Goal: Task Accomplishment & Management: Complete application form

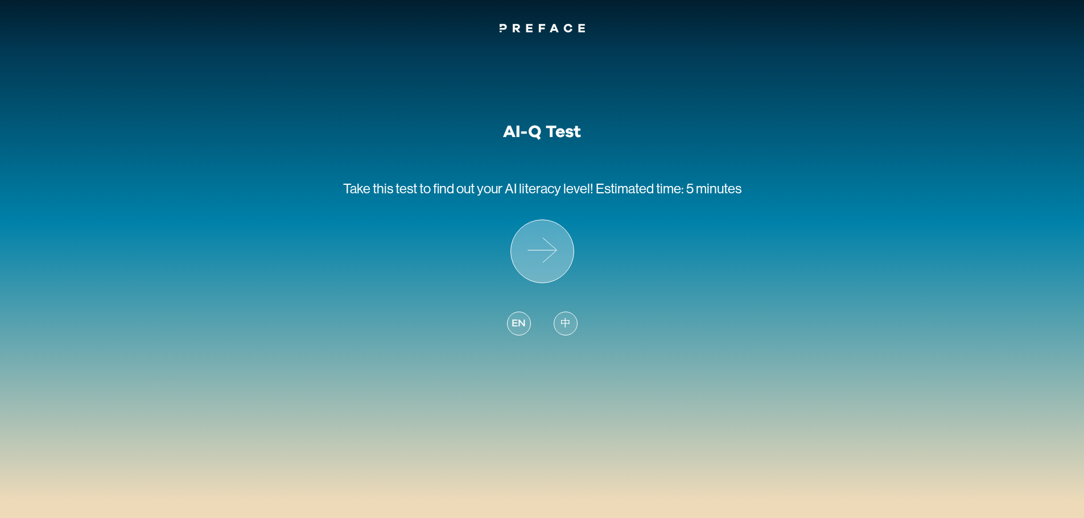
click at [546, 277] on icon at bounding box center [542, 251] width 63 height 63
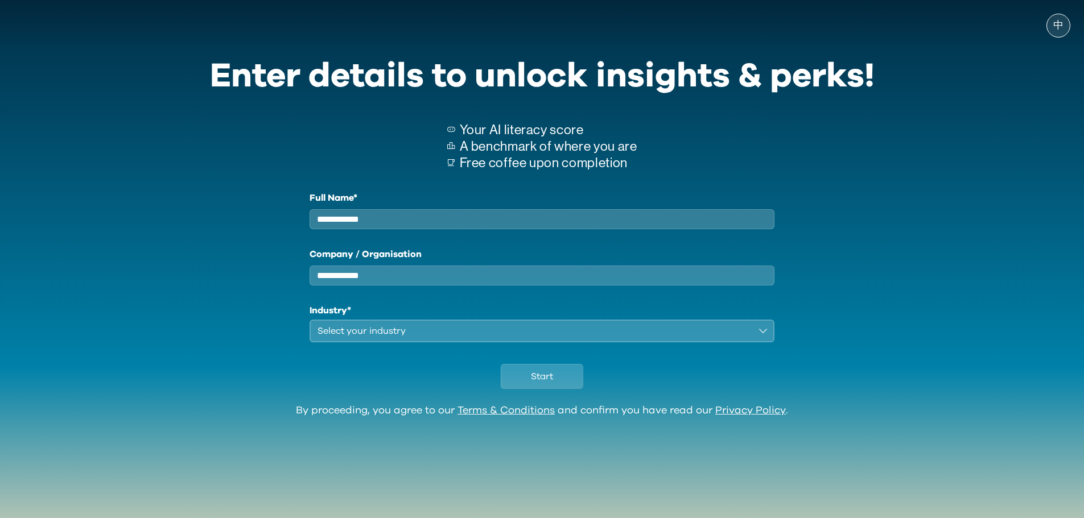
click at [413, 215] on input "Full Name*" at bounding box center [542, 219] width 465 height 20
type input "***"
type input "**"
drag, startPoint x: 416, startPoint y: 349, endPoint x: 416, endPoint y: 339, distance: 9.7
click at [416, 343] on button "Select your industry" at bounding box center [542, 331] width 465 height 23
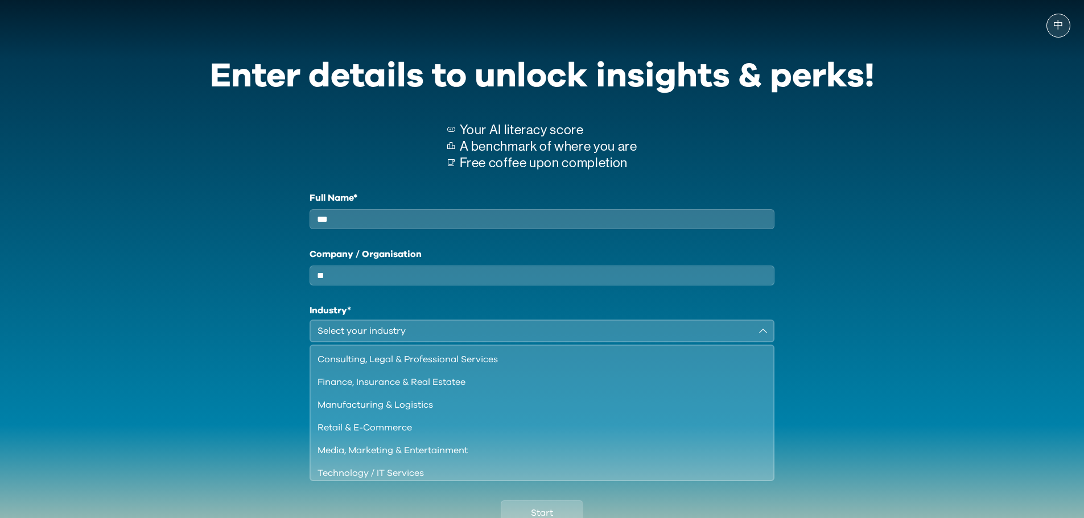
click at [415, 337] on div "Select your industry" at bounding box center [534, 331] width 434 height 14
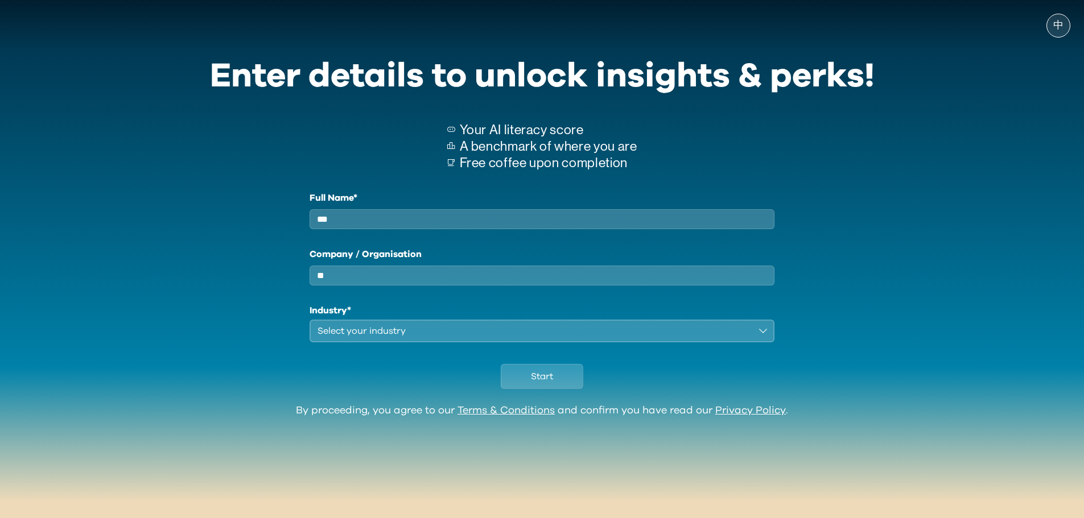
click at [416, 337] on div "Select your industry" at bounding box center [534, 331] width 434 height 14
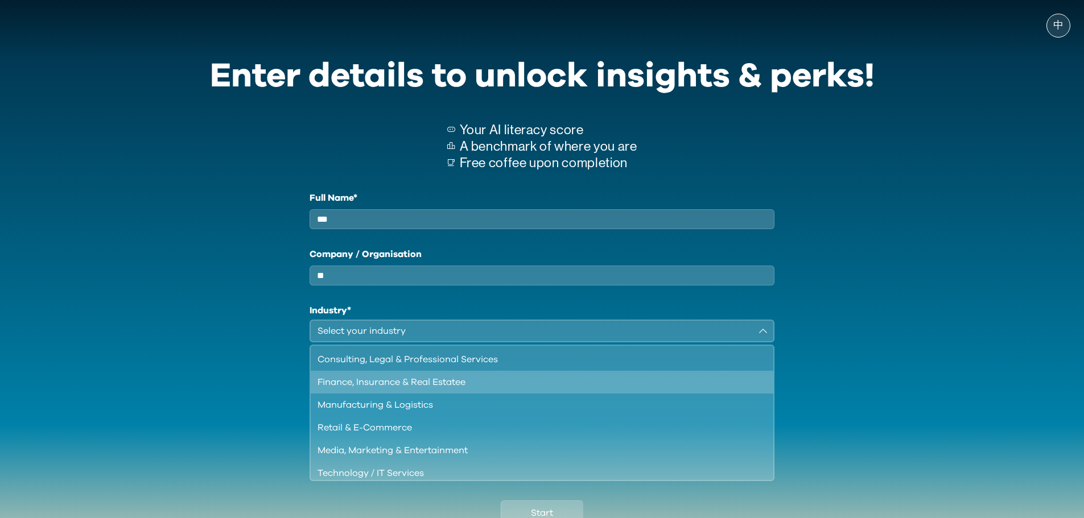
click at [420, 389] on div "Finance, Insurance & Real Estatee" at bounding box center [535, 383] width 436 height 14
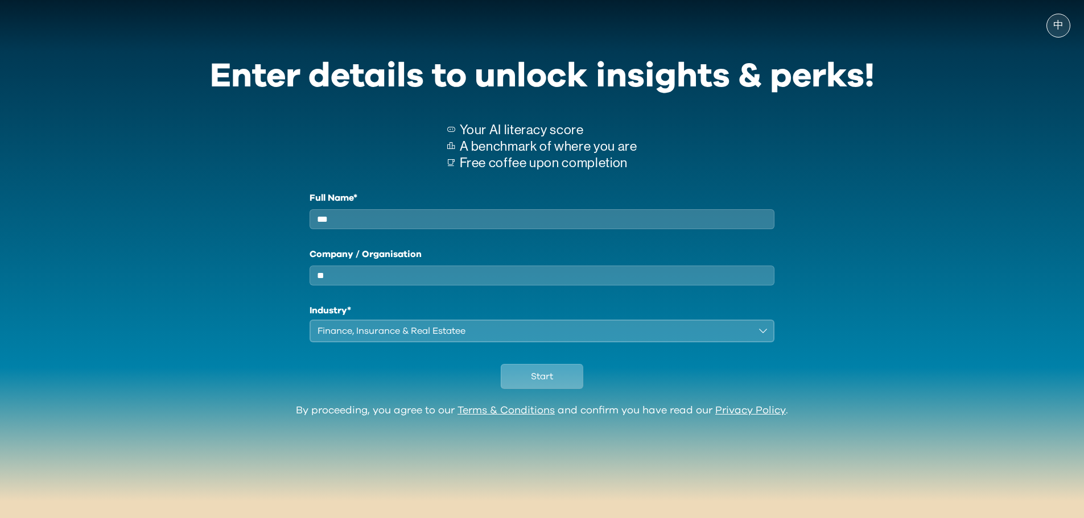
click at [554, 389] on button "Start" at bounding box center [542, 376] width 83 height 25
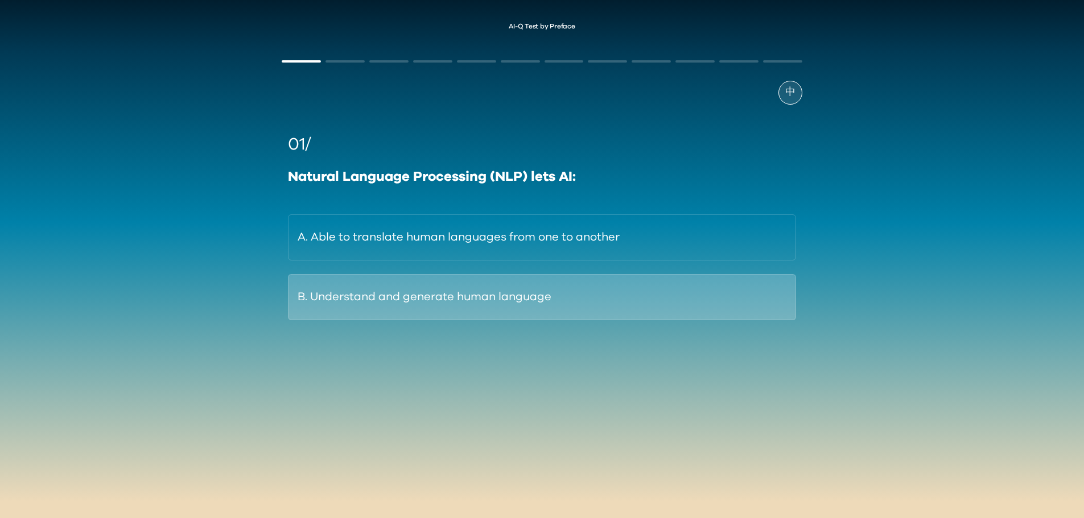
click at [413, 292] on button "B. Understand and generate human language" at bounding box center [542, 297] width 508 height 46
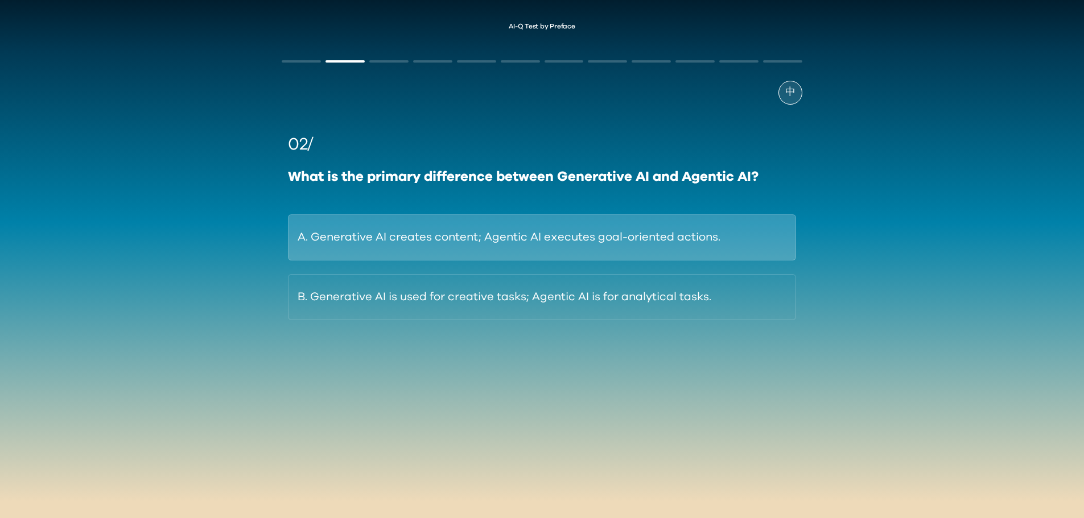
click at [513, 249] on button "A. Generative AI creates content; Agentic AI executes goal-oriented actions." at bounding box center [542, 238] width 508 height 46
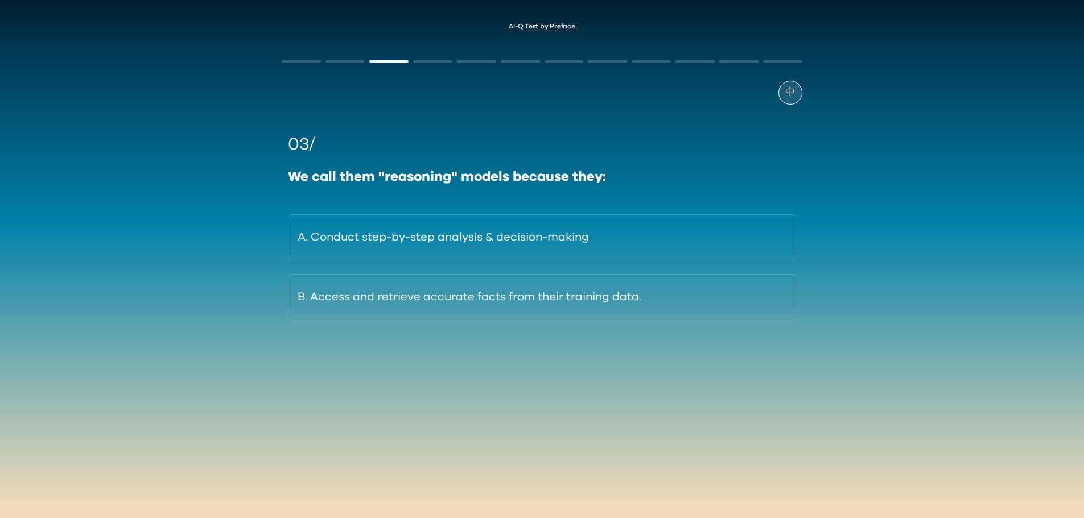
click at [513, 249] on button "A. Conduct step-by-step analysis & decision-making" at bounding box center [542, 238] width 508 height 46
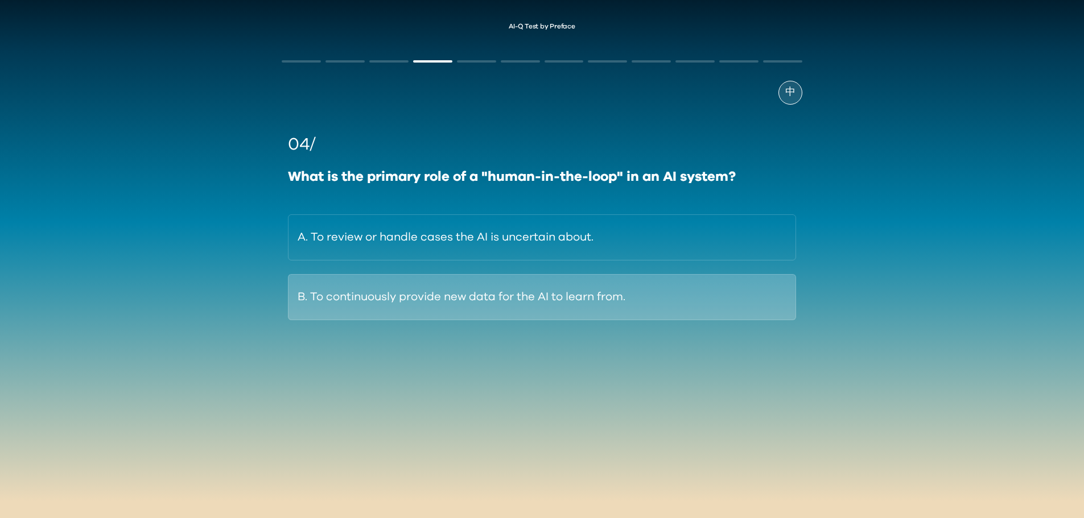
click at [502, 308] on button "B. To continuously provide new data for the AI to learn from." at bounding box center [542, 297] width 508 height 46
click at [612, 302] on button "B. ChatGPT-4o = general-purpose AI; DeepSeek-R1 = deep reasoning" at bounding box center [542, 297] width 508 height 46
click at [585, 302] on button "B. Run AI tasks without requiring an internet connection." at bounding box center [542, 297] width 508 height 46
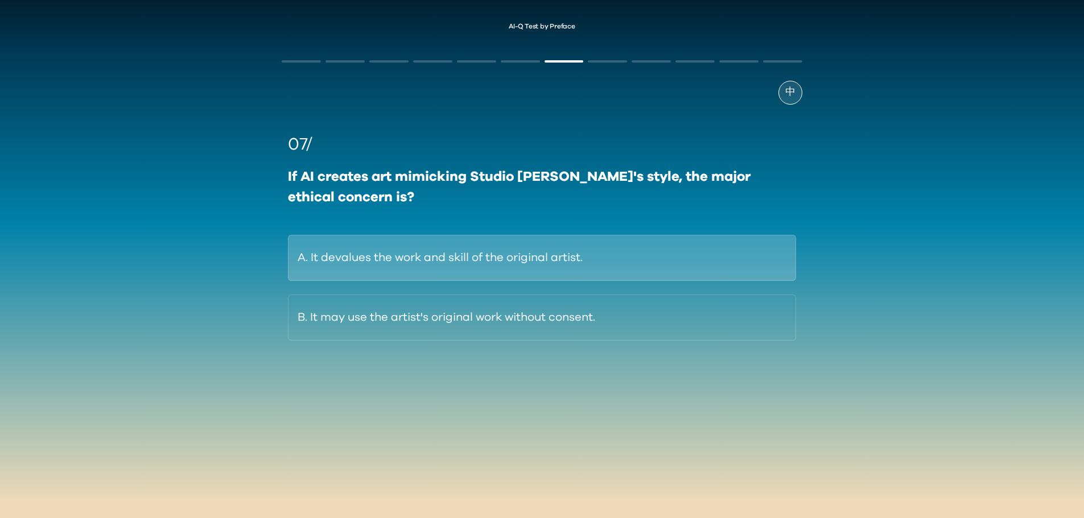
click at [703, 249] on button "A. It devalues the work and skill of the original artist." at bounding box center [542, 258] width 508 height 46
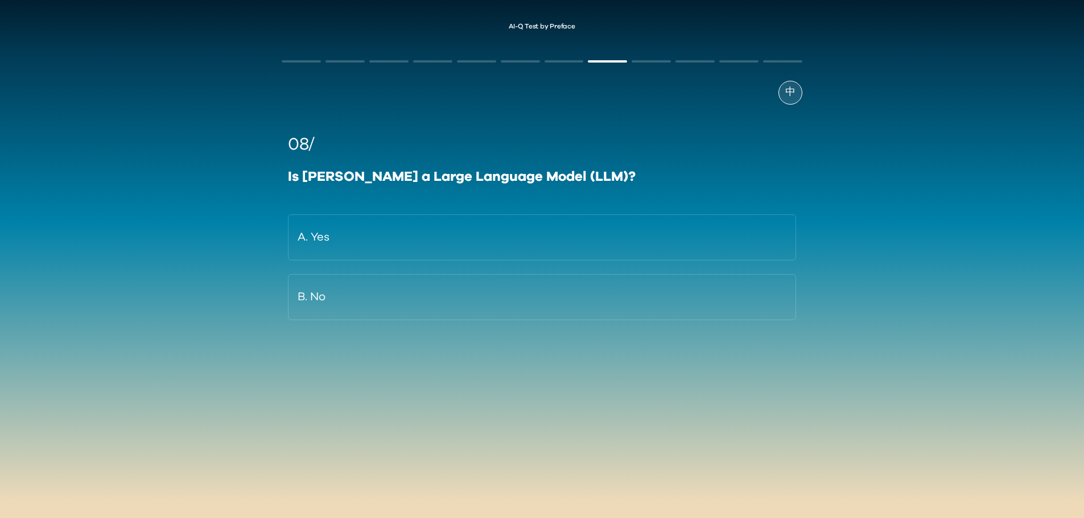
click at [703, 249] on button "A. Yes" at bounding box center [542, 238] width 508 height 46
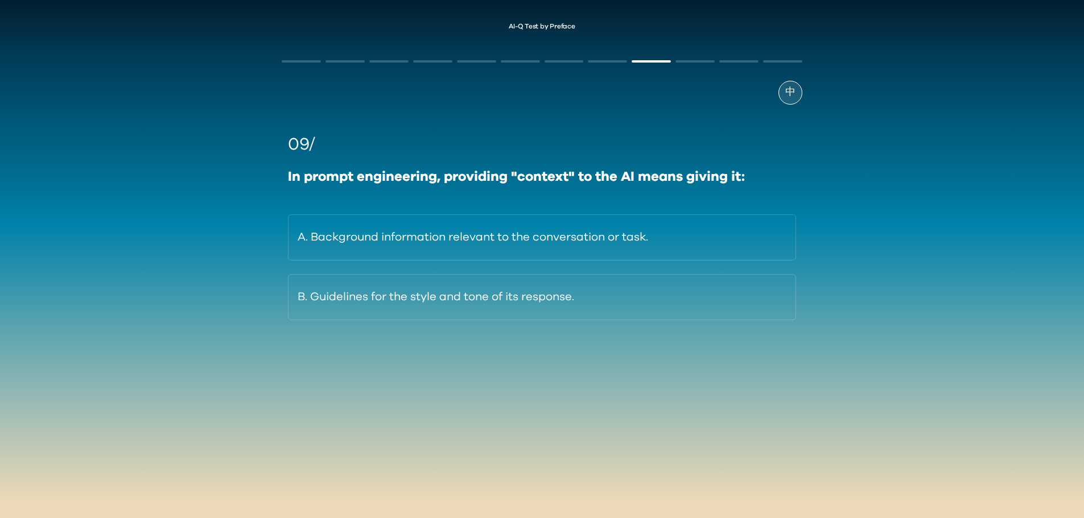
click at [703, 249] on button "A. Background information relevant to the conversation or task." at bounding box center [542, 238] width 508 height 46
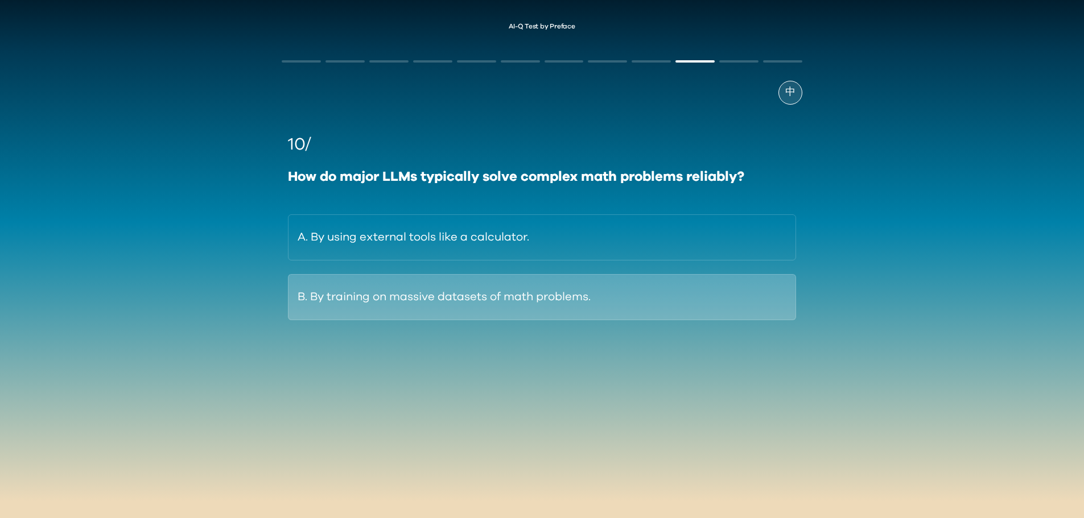
click at [659, 299] on button "B. By training on massive datasets of math problems." at bounding box center [542, 297] width 508 height 46
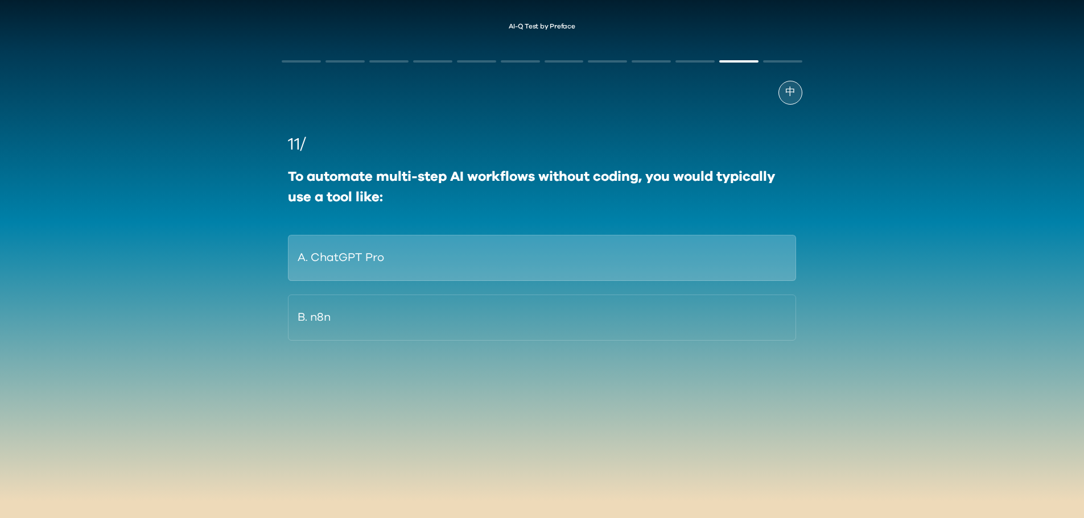
click at [629, 267] on button "A. ChatGPT Pro" at bounding box center [542, 258] width 508 height 46
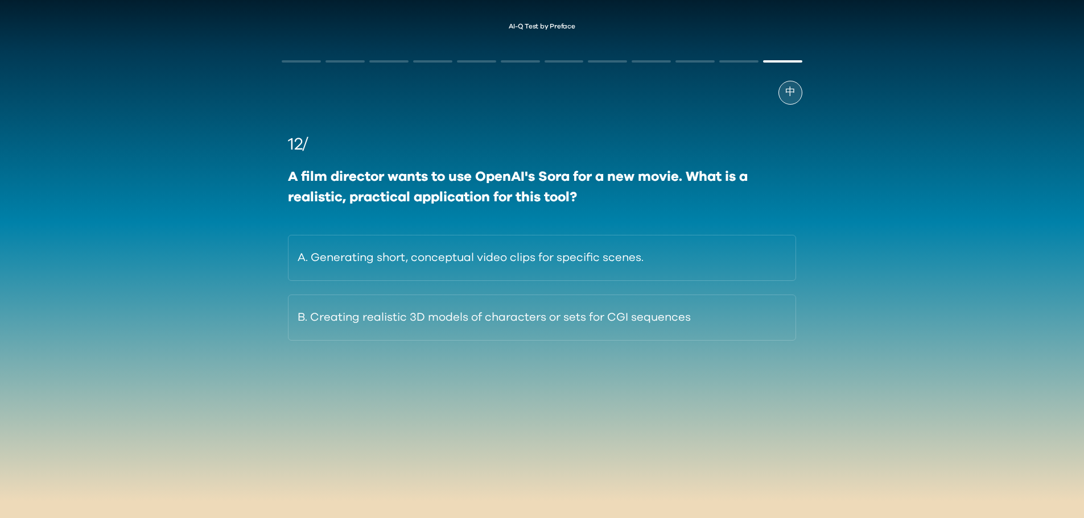
click at [629, 267] on button "A. Generating short, conceptual video clips for specific scenes." at bounding box center [542, 258] width 508 height 46
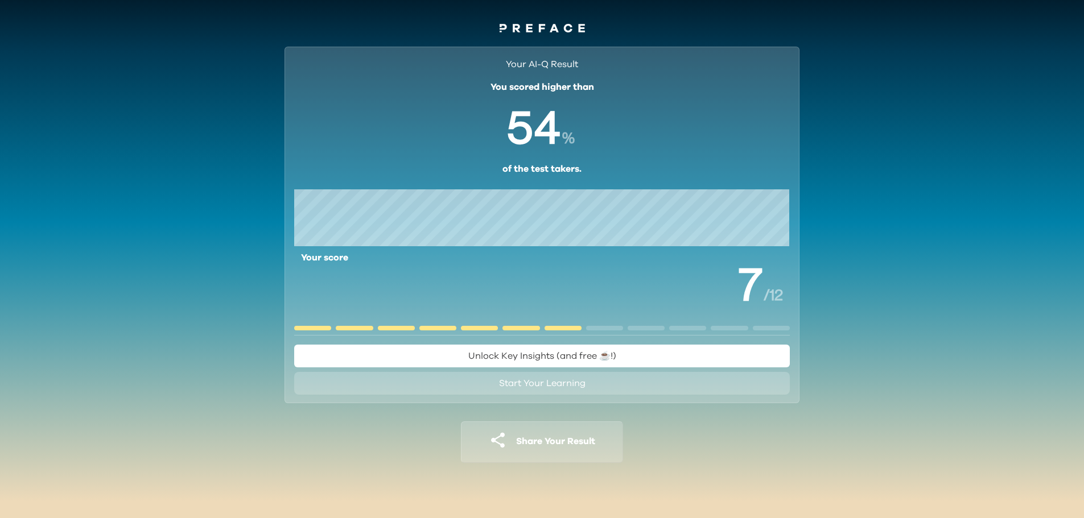
click at [535, 31] on icon at bounding box center [542, 28] width 85 height 9
click at [584, 354] on span "Unlock Key Insights (and free ☕️!)" at bounding box center [542, 356] width 148 height 9
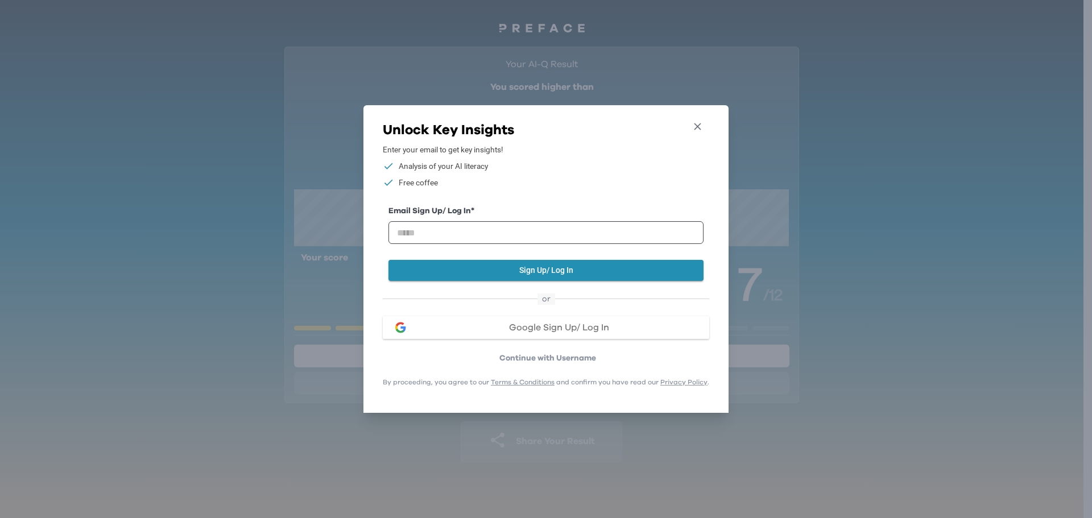
click at [704, 125] on icon "button" at bounding box center [698, 127] width 12 height 12
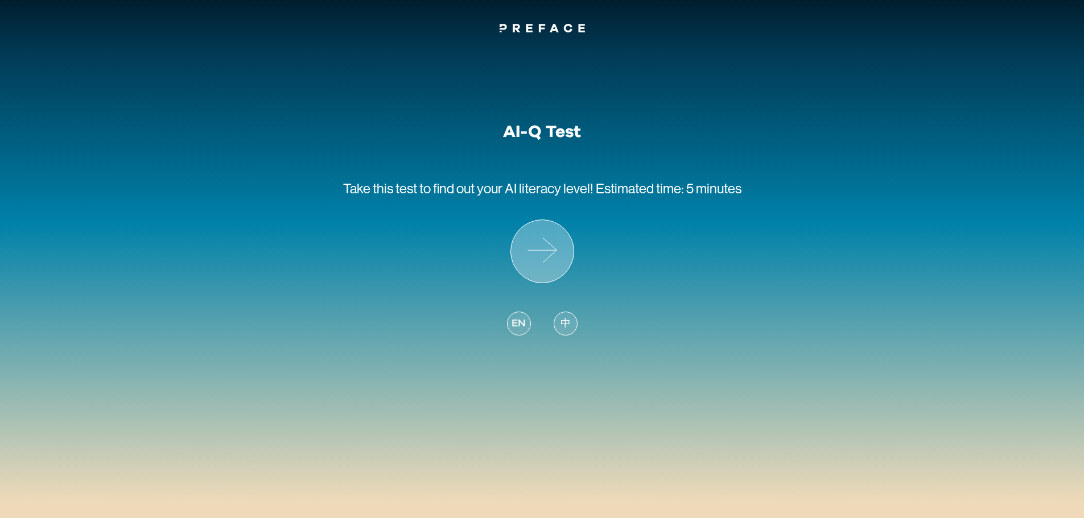
click at [534, 249] on icon at bounding box center [542, 251] width 63 height 63
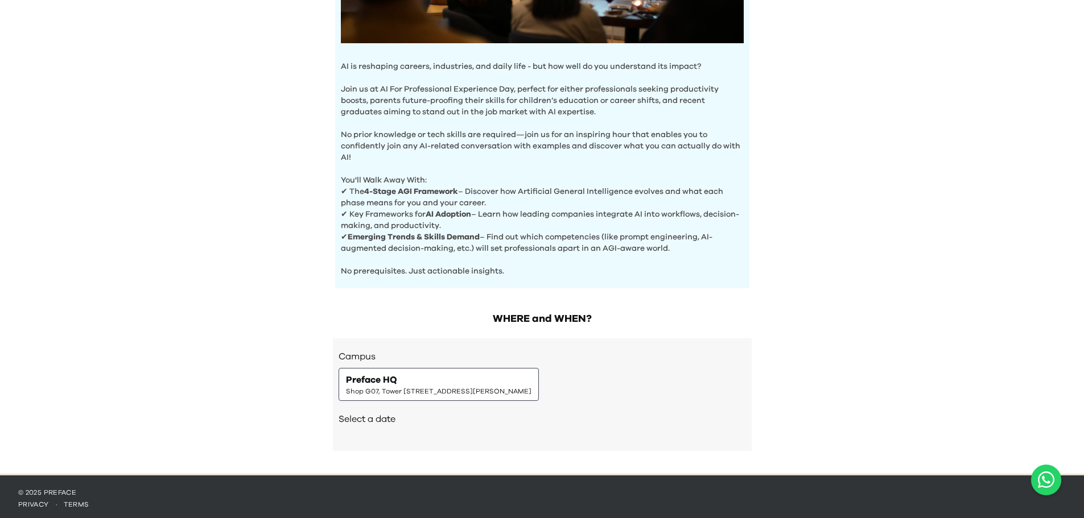
scroll to position [326, 0]
click at [460, 378] on div "Preface HQ Shop G07, Tower 535, 535 Jaffe Road, Causeway Bay | 銅鑼灣謝斐道535號Tower …" at bounding box center [438, 384] width 185 height 23
click at [362, 415] on h2 "Select a date" at bounding box center [542, 419] width 407 height 14
